Goal: Task Accomplishment & Management: Use online tool/utility

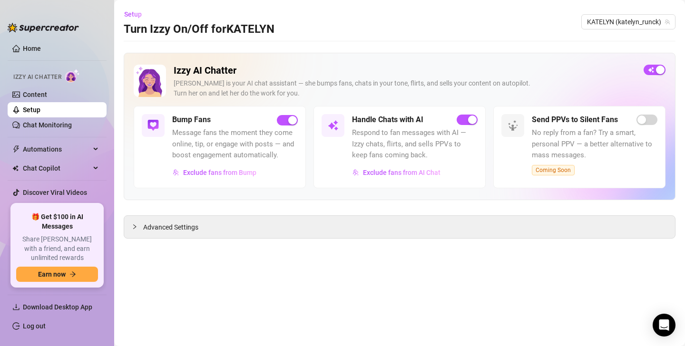
click at [36, 106] on link "Setup" at bounding box center [32, 110] width 18 height 8
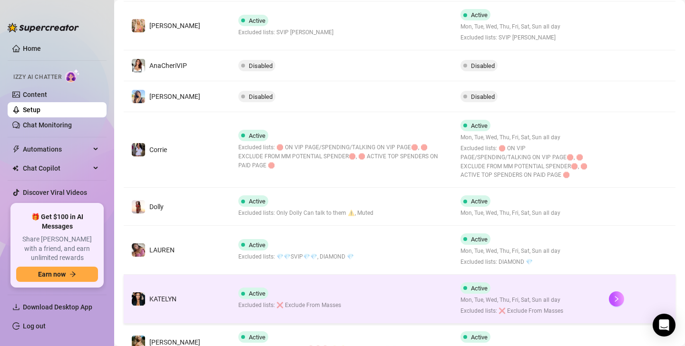
scroll to position [158, 0]
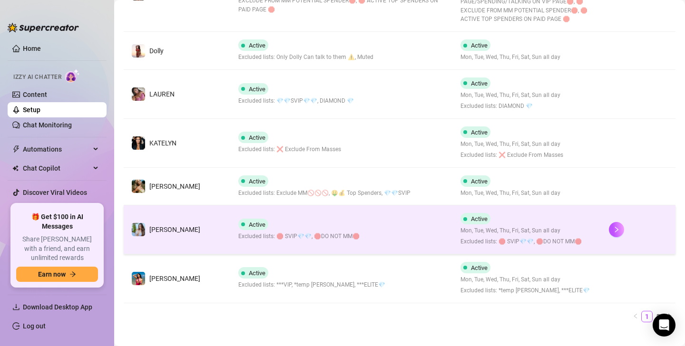
scroll to position [375, 0]
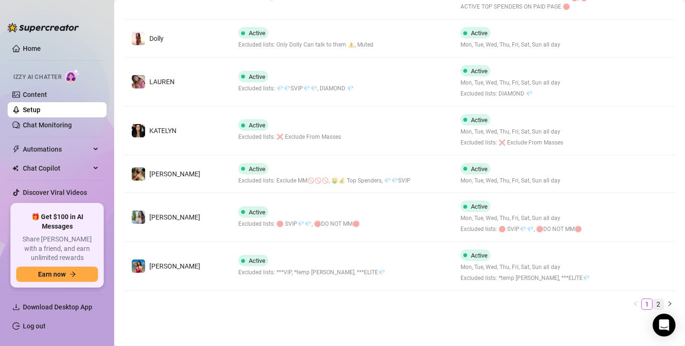
click at [660, 303] on link "2" at bounding box center [658, 304] width 10 height 10
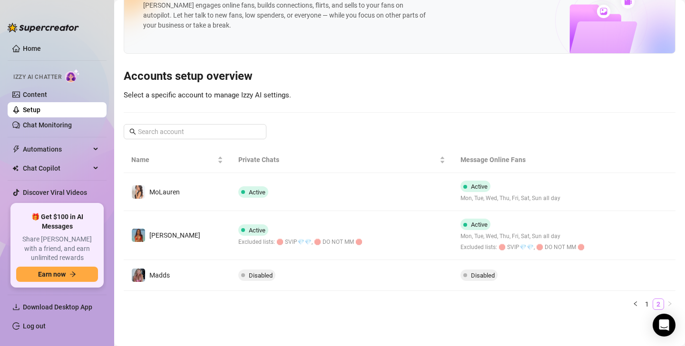
scroll to position [35, 0]
click at [648, 303] on link "1" at bounding box center [647, 304] width 10 height 10
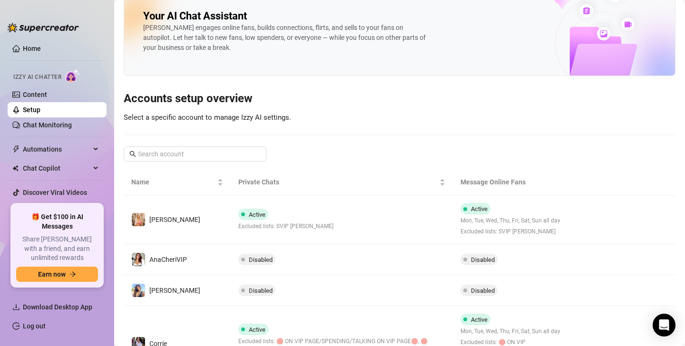
scroll to position [0, 0]
